Goal: Find specific page/section: Find specific page/section

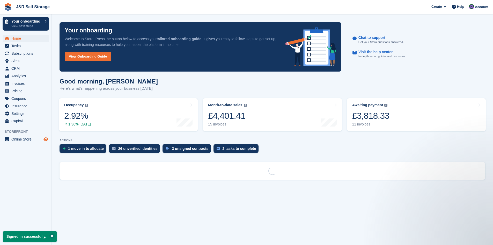
click at [46, 138] on icon "Preview store" at bounding box center [45, 139] width 5 height 4
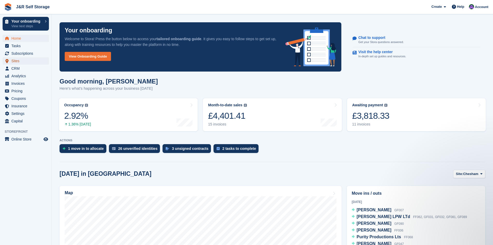
click at [19, 61] on span "Sites" at bounding box center [26, 60] width 31 height 7
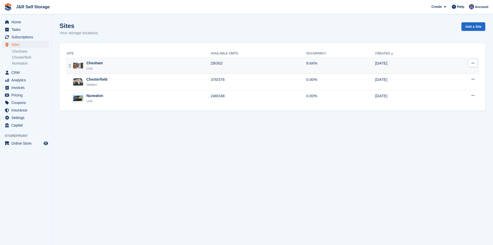
click at [93, 62] on div "Chesham" at bounding box center [94, 62] width 16 height 5
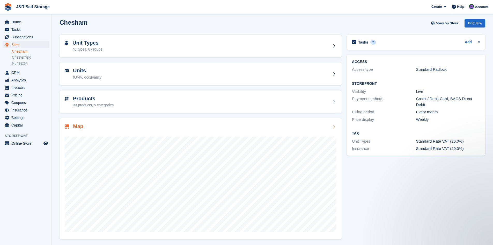
scroll to position [4, 0]
click at [326, 103] on div "Products 33 products, 5 categories" at bounding box center [201, 101] width 272 height 12
